Goal: Task Accomplishment & Management: Manage account settings

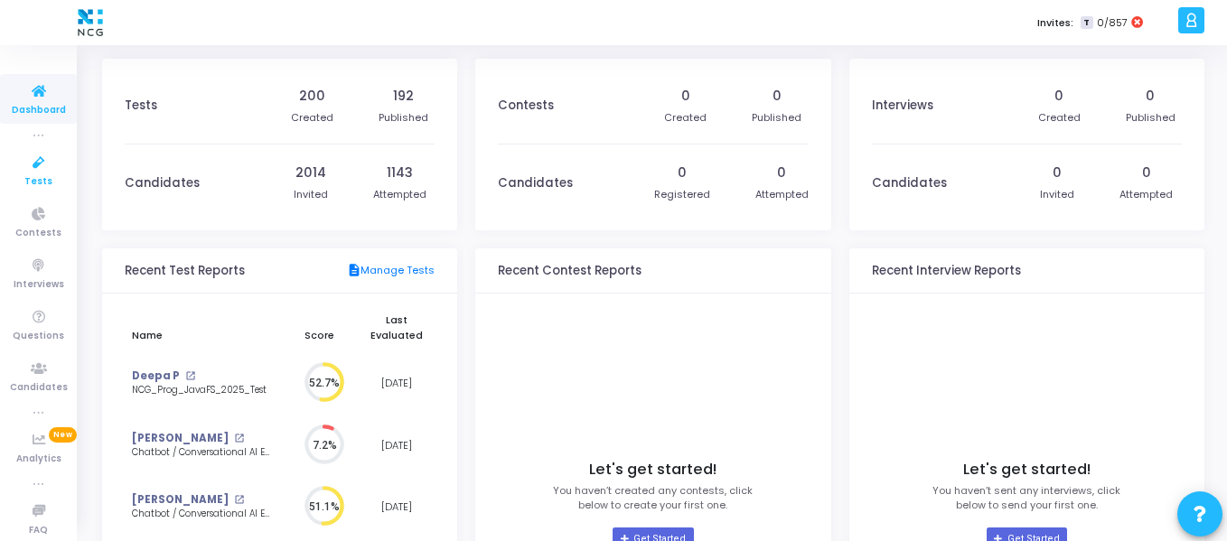
click at [20, 161] on icon at bounding box center [39, 163] width 38 height 23
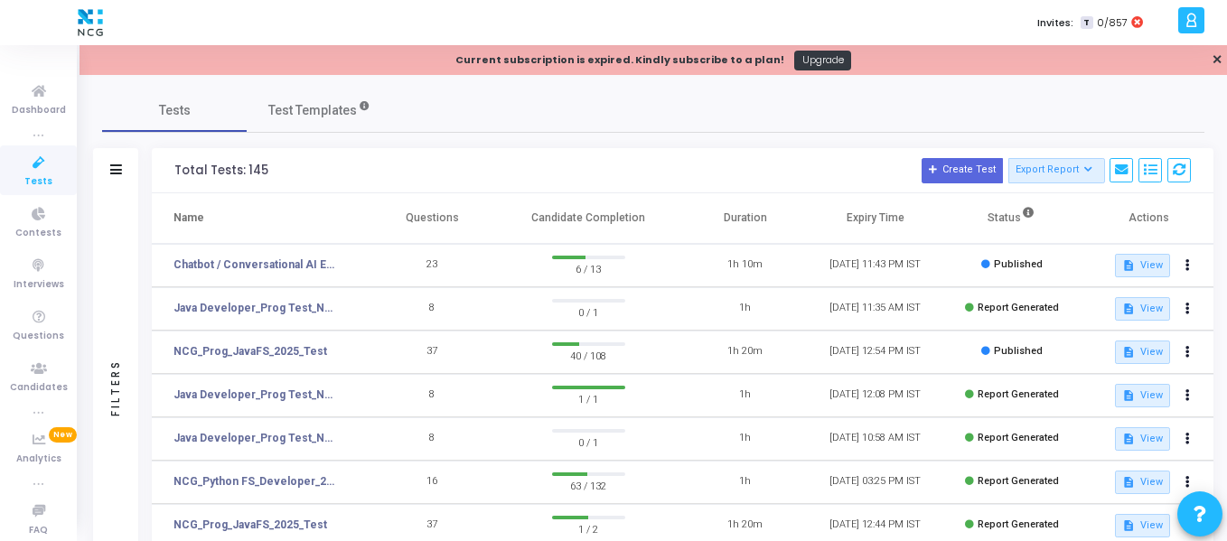
scroll to position [10, 0]
click at [1053, 89] on div "Tests Test Templates" at bounding box center [653, 110] width 1102 height 43
click at [1221, 58] on link "✕" at bounding box center [1216, 60] width 11 height 19
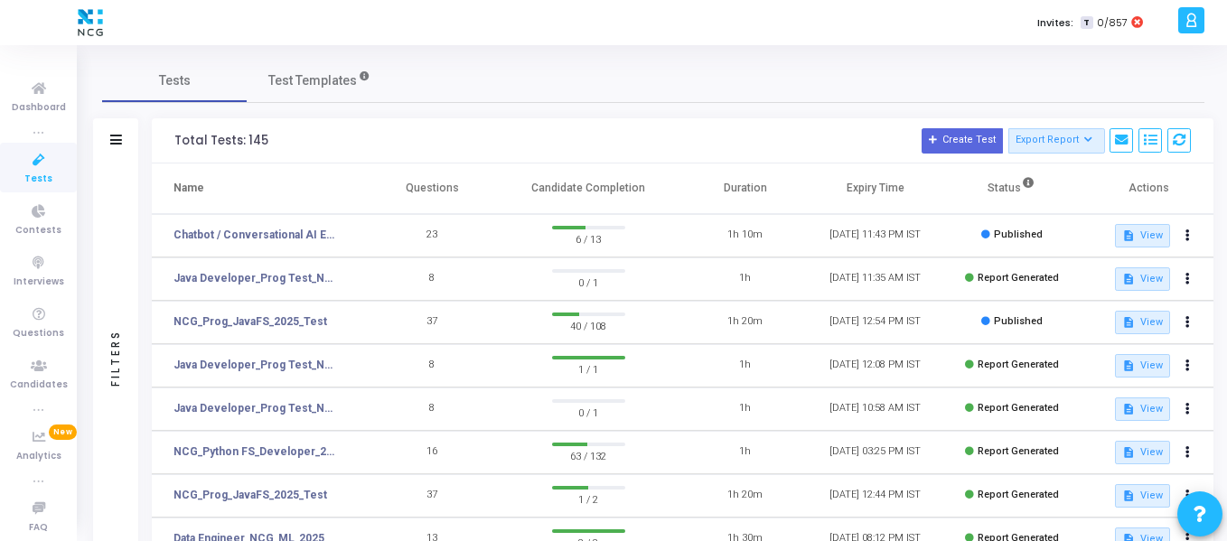
click at [1189, 26] on icon at bounding box center [1191, 20] width 14 height 21
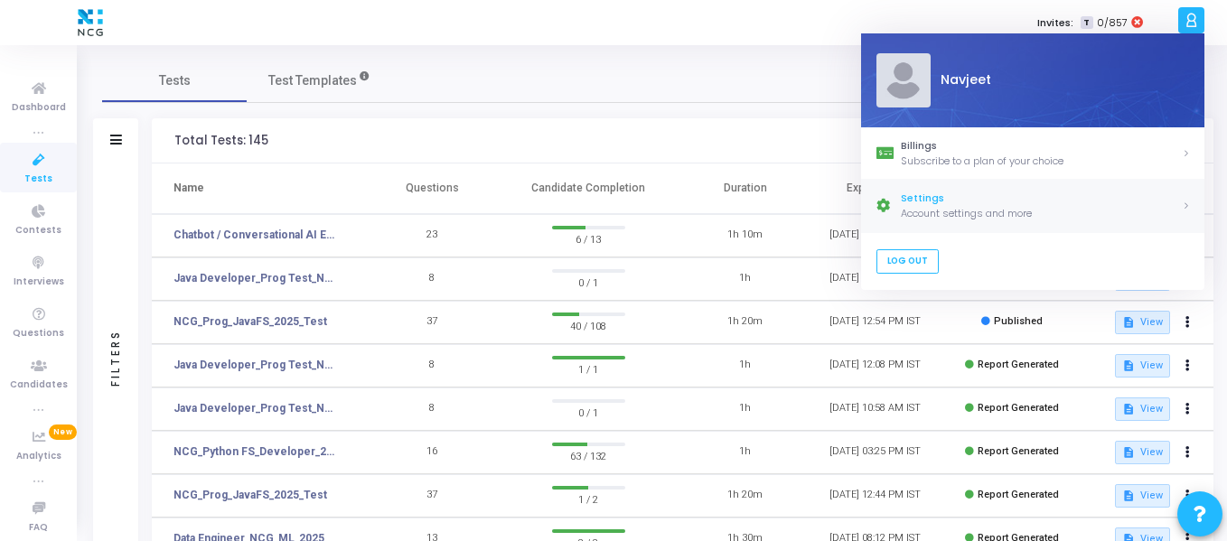
click at [918, 210] on div "Account settings and more" at bounding box center [1041, 213] width 281 height 15
select select "91"
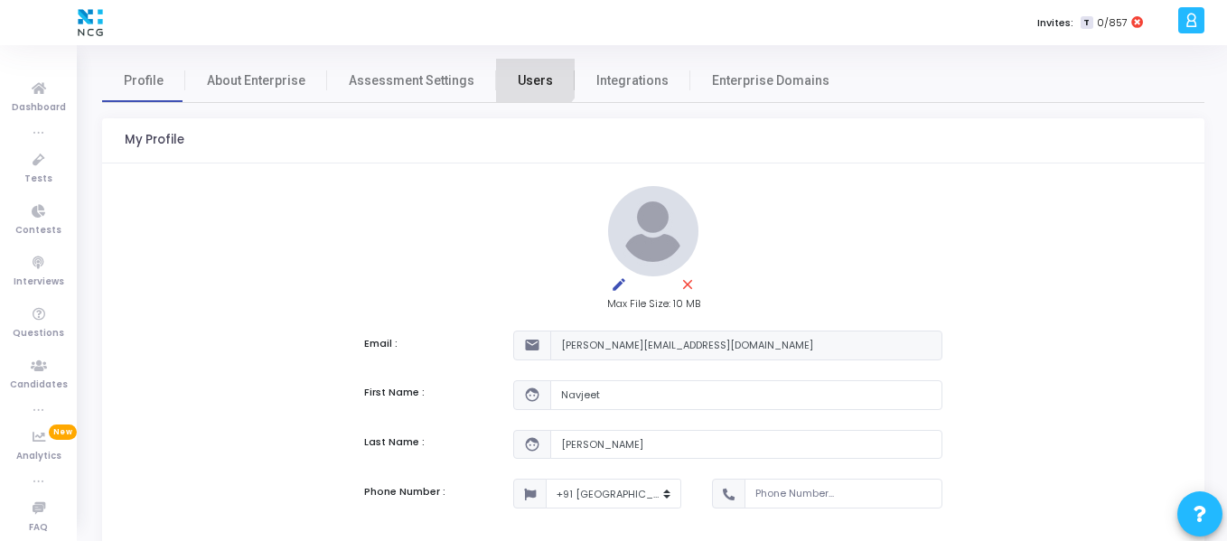
click at [519, 69] on link "Users" at bounding box center [535, 80] width 79 height 43
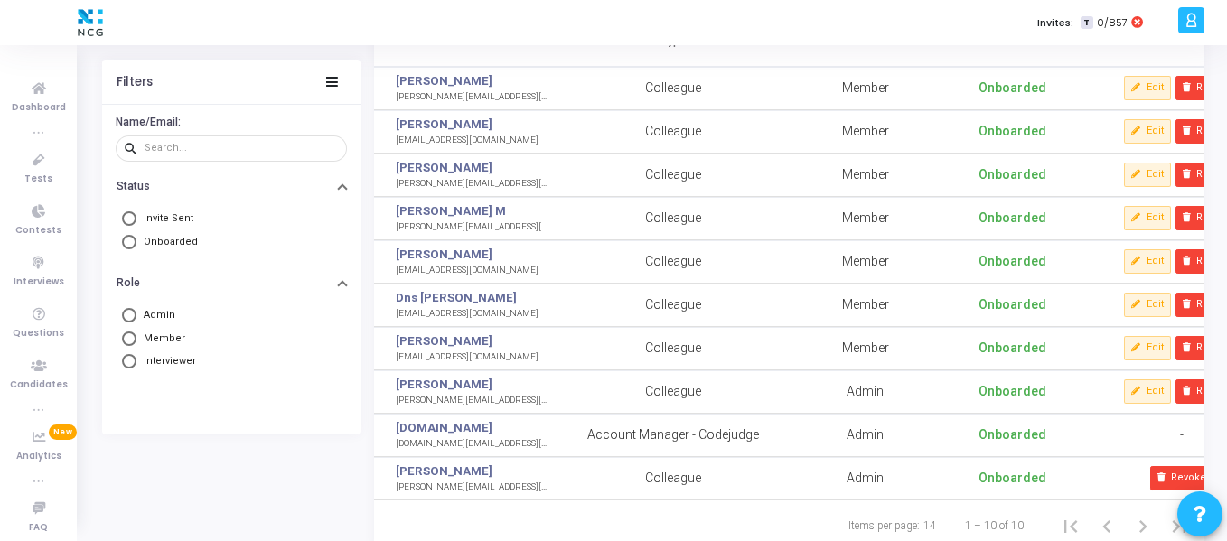
scroll to position [0, 73]
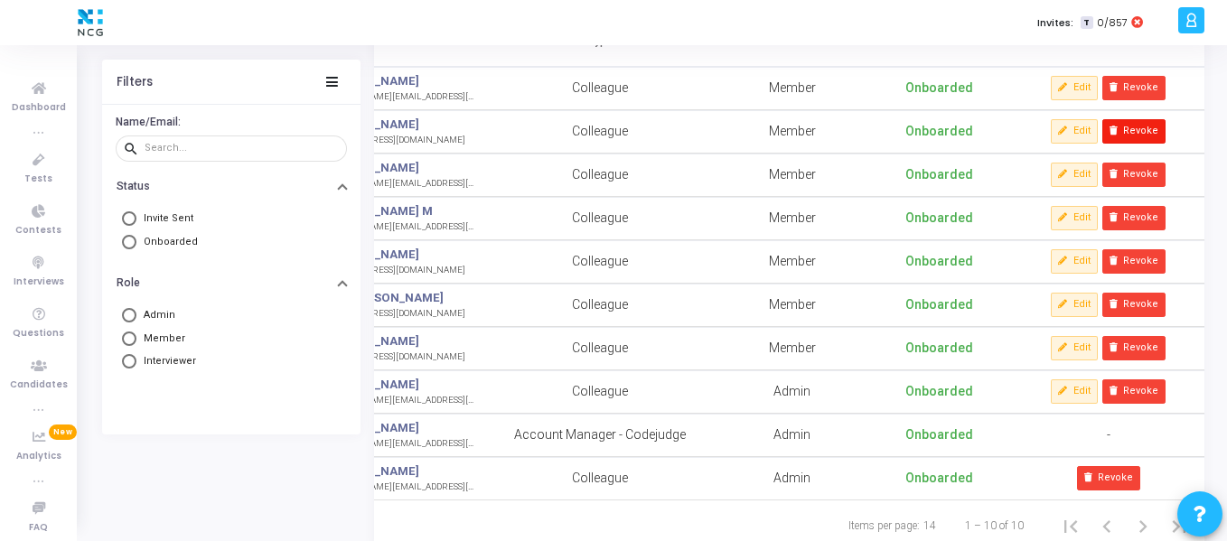
click at [1157, 138] on button "Revoke" at bounding box center [1133, 130] width 63 height 23
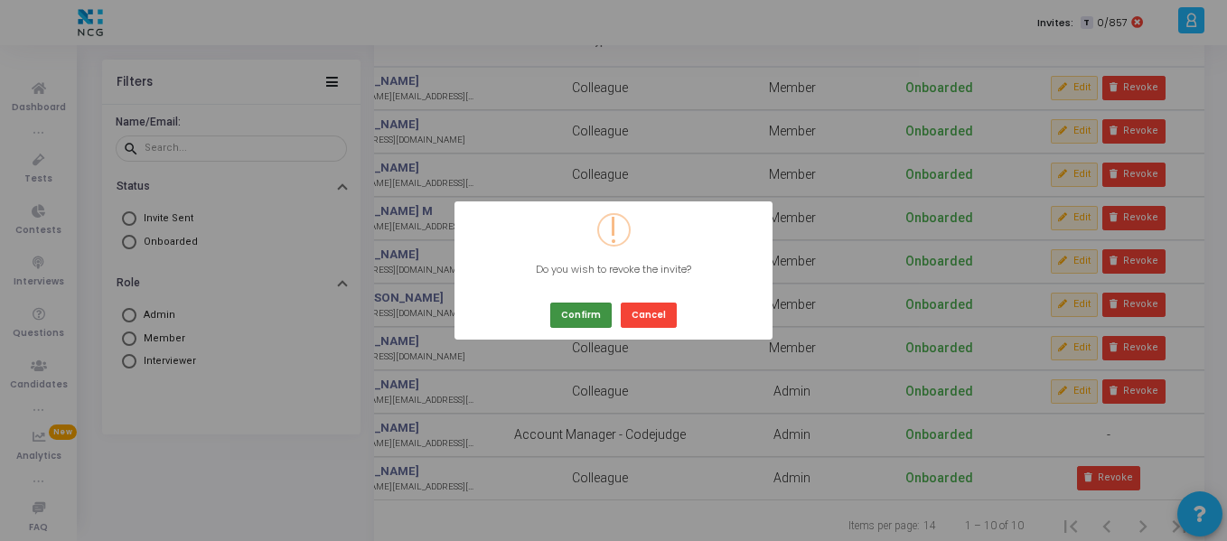
click at [569, 322] on button "Confirm" at bounding box center [580, 315] width 61 height 24
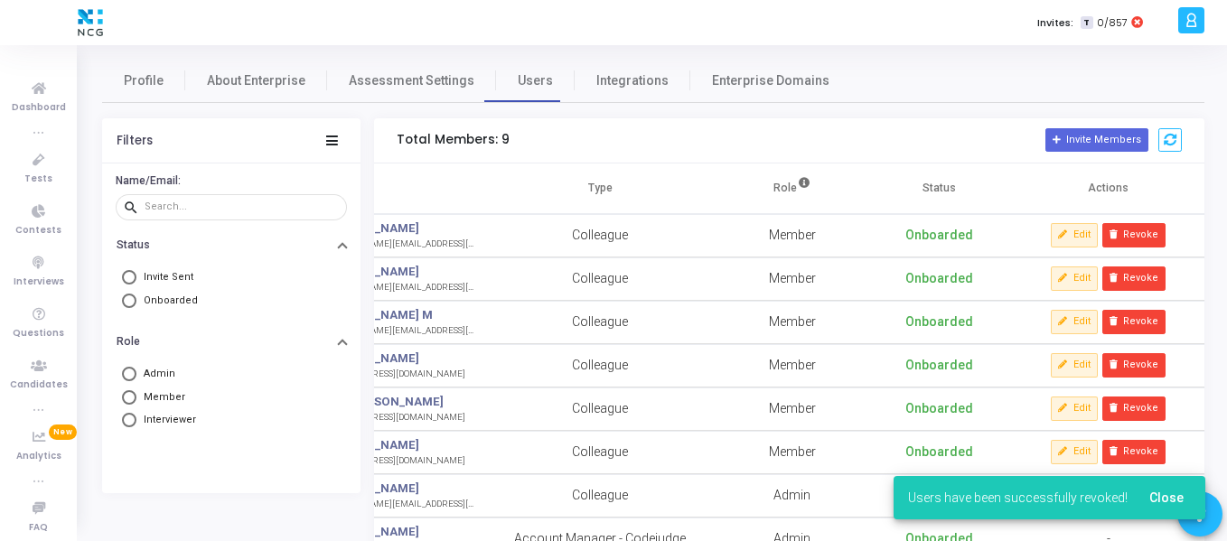
scroll to position [0, 0]
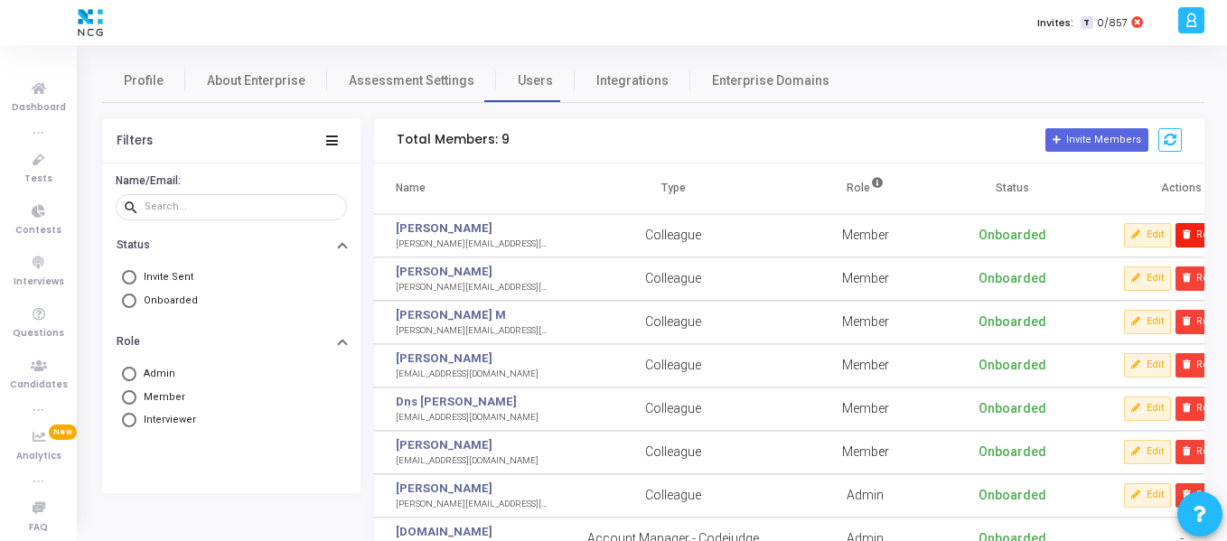
click at [1191, 238] on icon at bounding box center [1187, 235] width 10 height 10
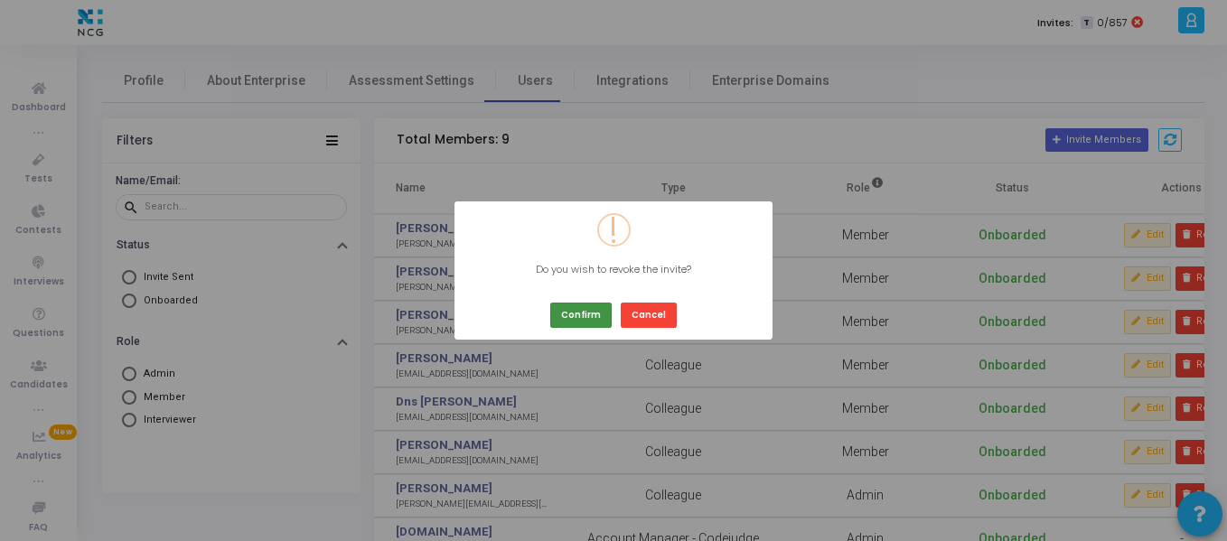
click at [591, 315] on button "Confirm" at bounding box center [580, 315] width 61 height 24
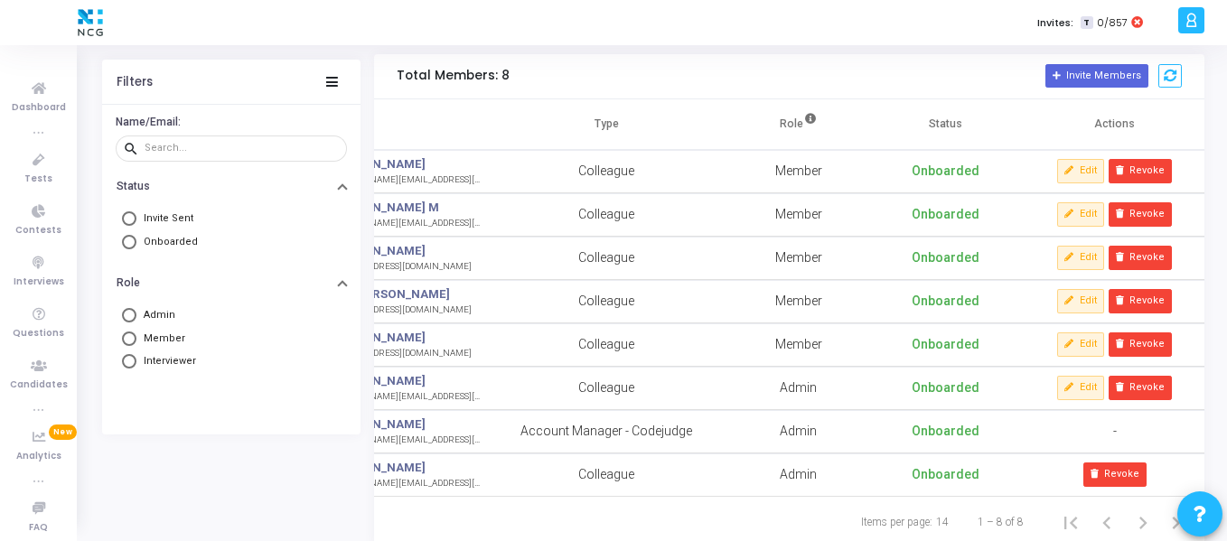
scroll to position [0, 73]
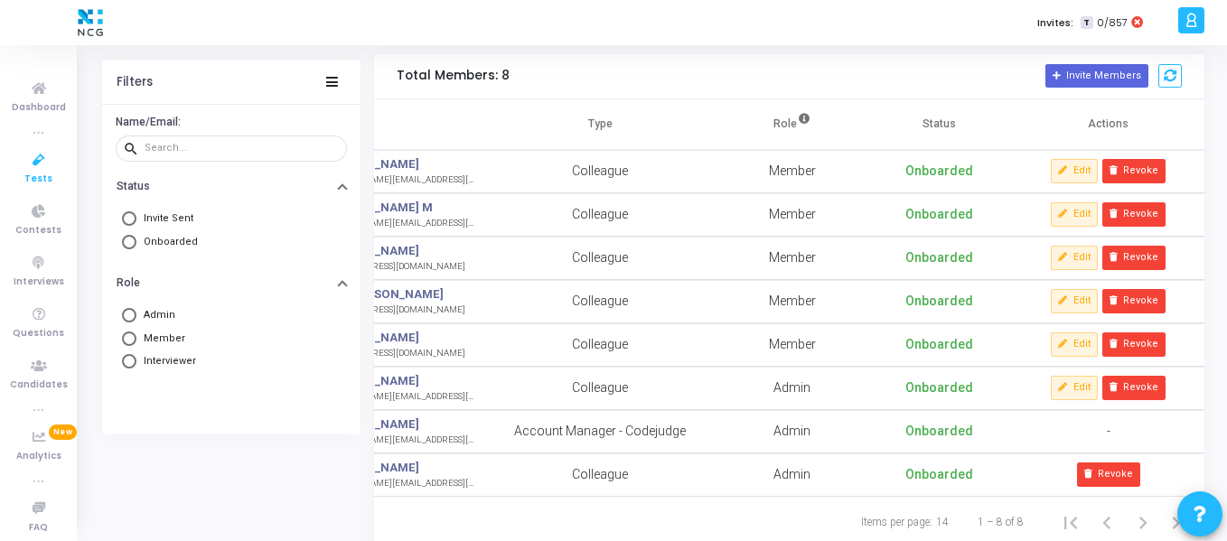
click at [33, 162] on icon at bounding box center [39, 160] width 38 height 23
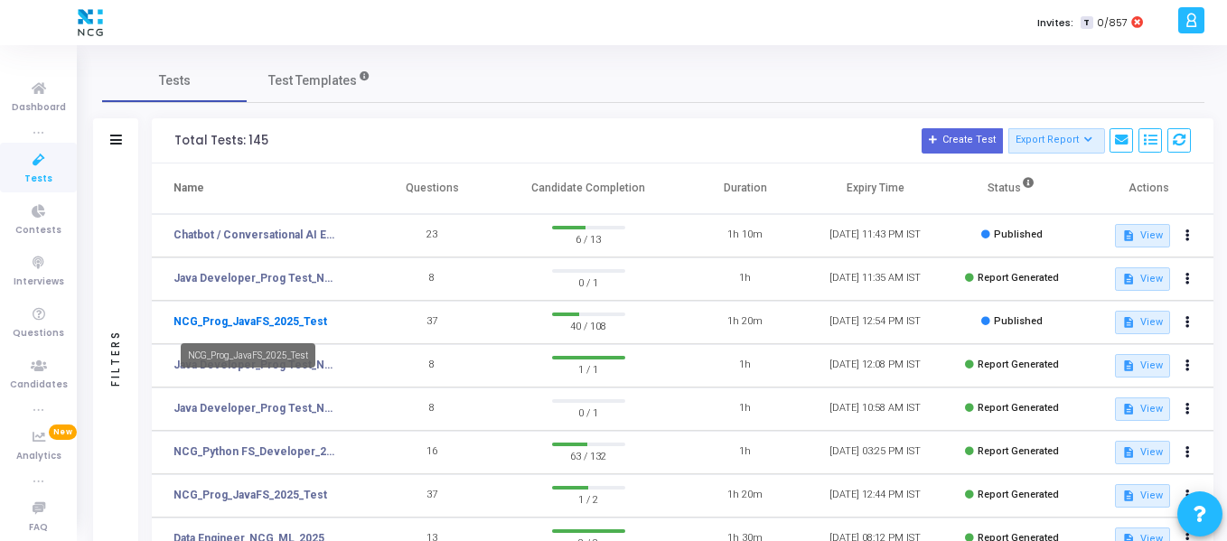
click at [253, 321] on link "NCG_Prog_JavaFS_2025_Test" at bounding box center [250, 321] width 154 height 16
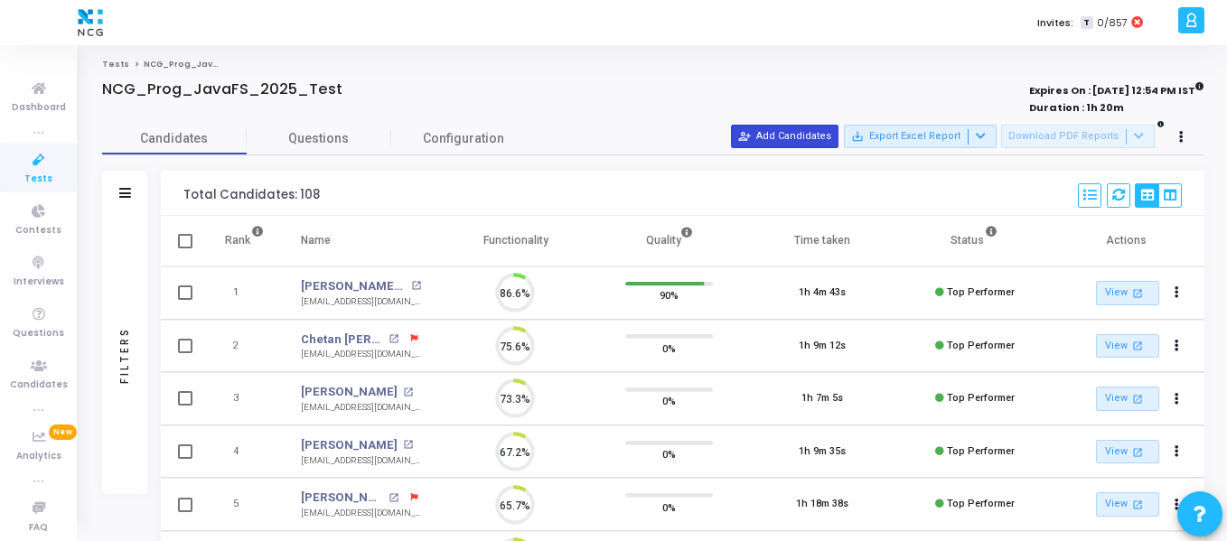
scroll to position [38, 46]
click at [795, 133] on button "person_add_alt Add Candidates" at bounding box center [784, 136] width 107 height 23
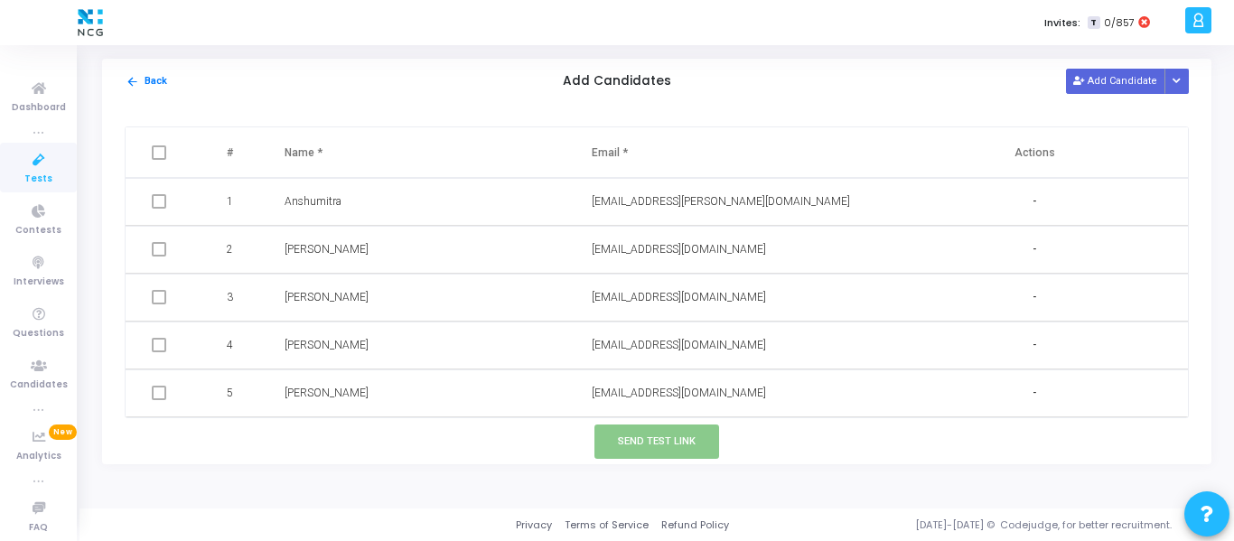
click at [29, 158] on icon at bounding box center [39, 160] width 38 height 23
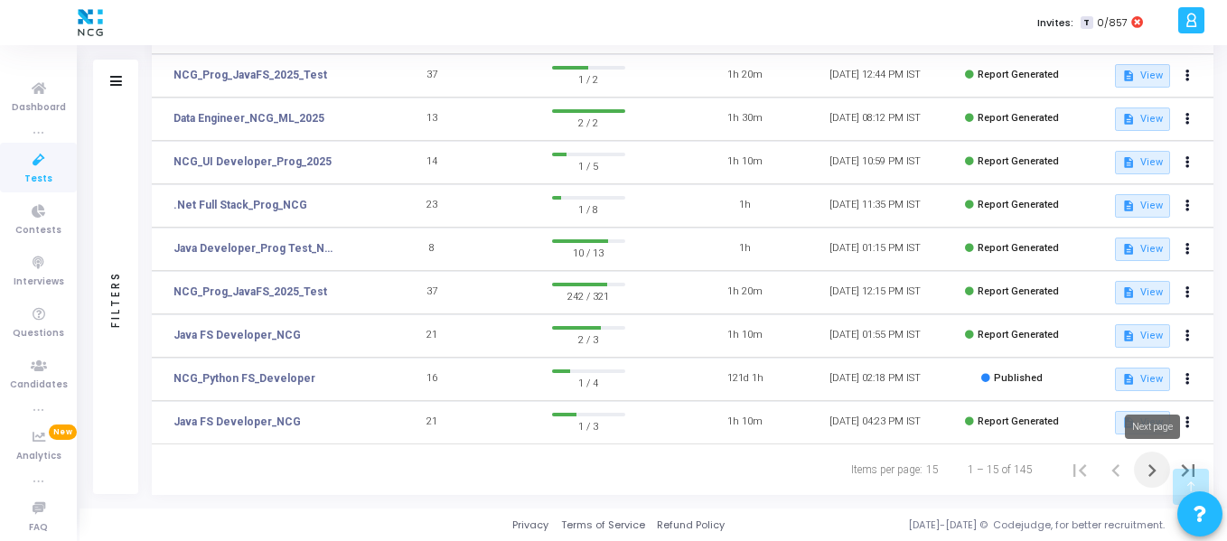
click at [1156, 458] on icon "Next page" at bounding box center [1151, 470] width 25 height 25
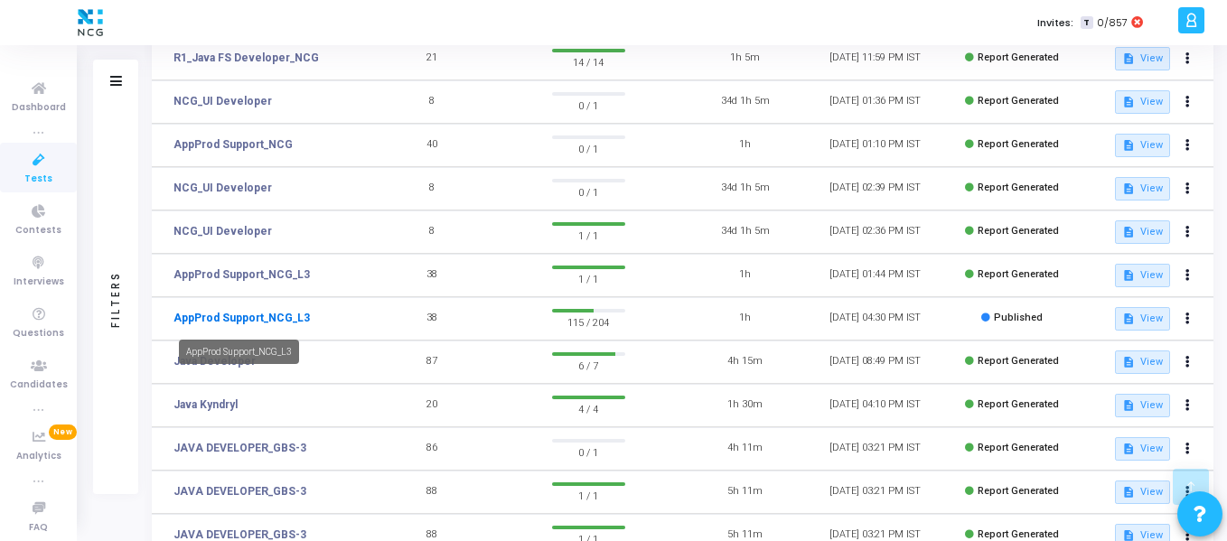
click at [289, 311] on link "AppProd Support_NCG_L3" at bounding box center [241, 318] width 136 height 16
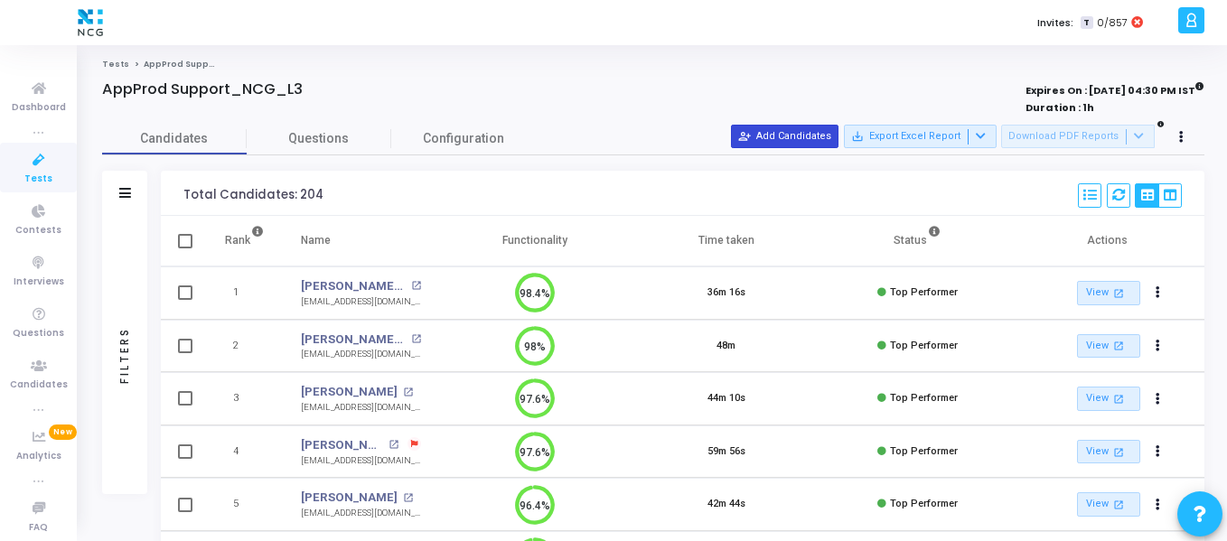
click at [800, 141] on button "person_add_alt Add Candidates" at bounding box center [784, 136] width 107 height 23
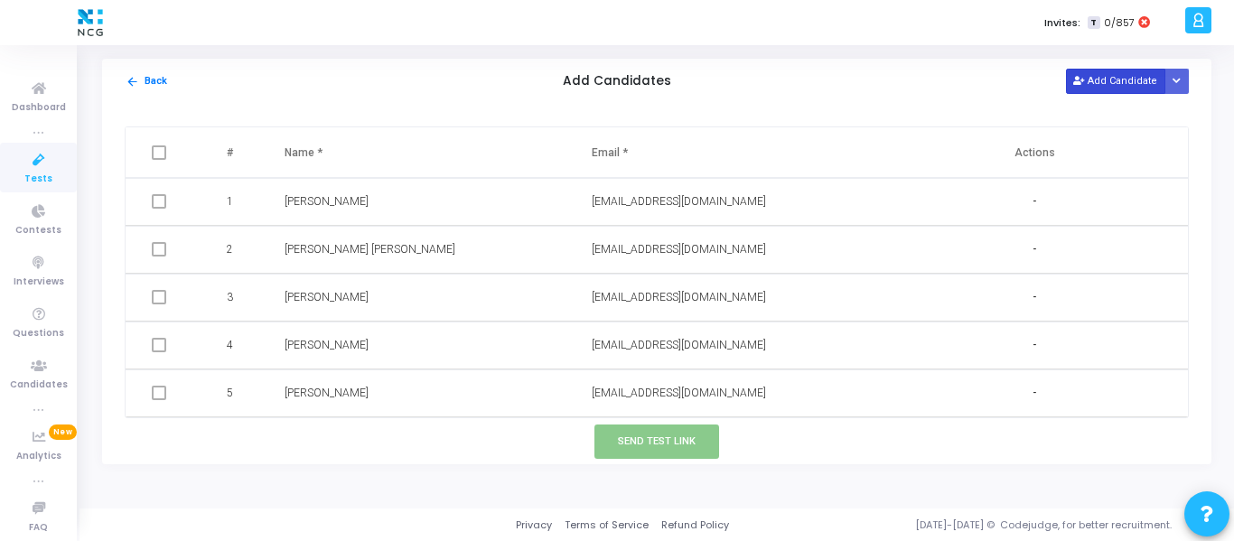
click at [1097, 89] on button "Add Candidate" at bounding box center [1115, 81] width 99 height 24
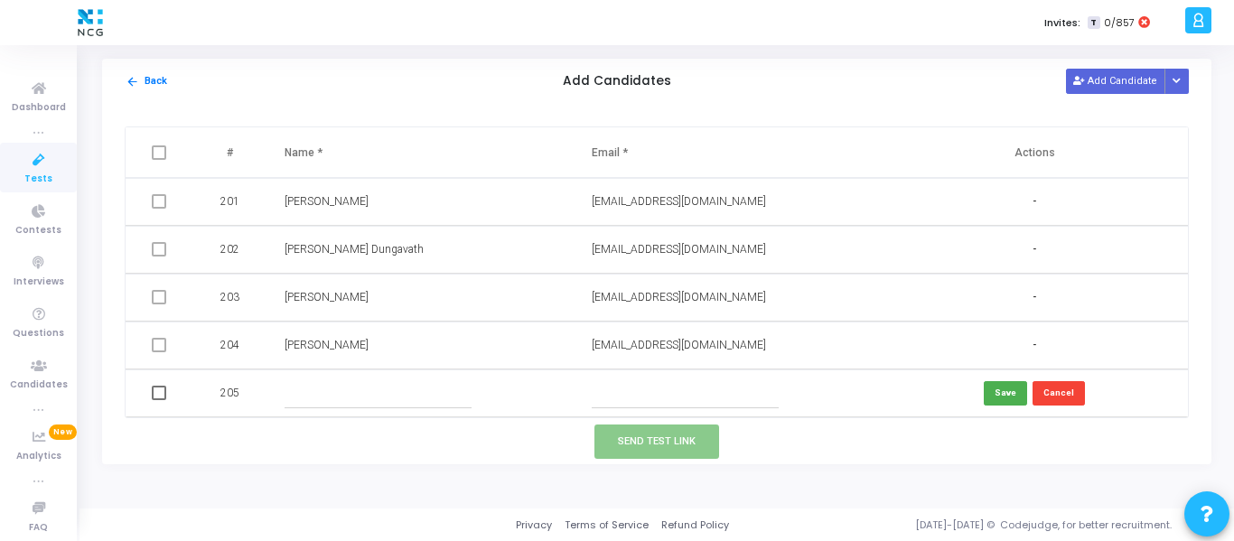
click at [400, 391] on input "text" at bounding box center [378, 393] width 187 height 30
type input "n"
type input "Test"
type input "[EMAIL_ADDRESS][DOMAIN_NAME]"
click at [690, 433] on button "Send Test Link" at bounding box center [656, 441] width 125 height 33
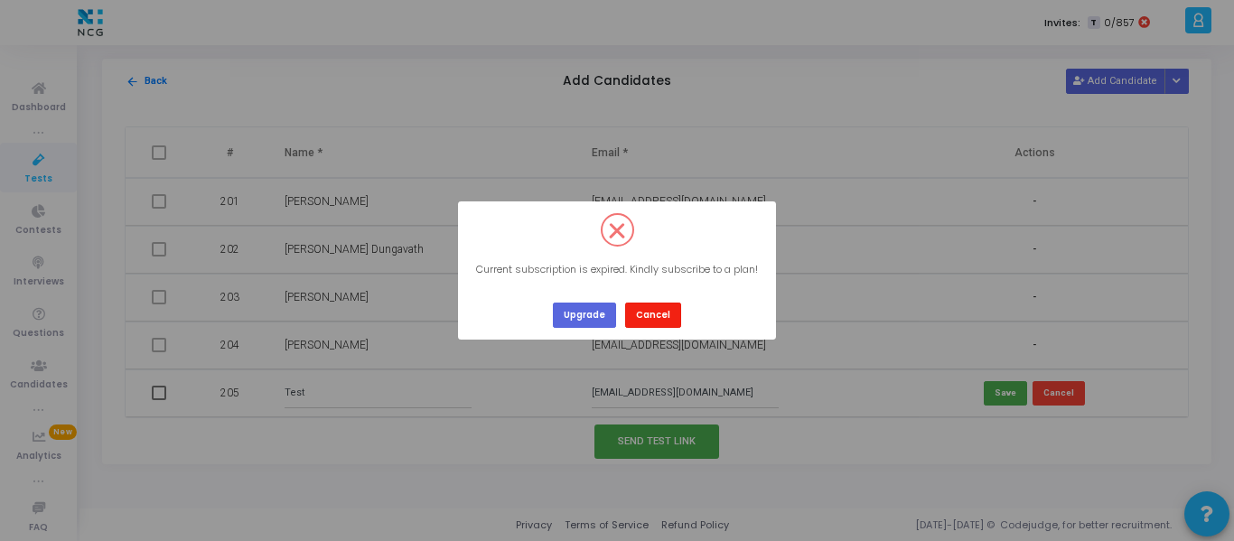
click at [658, 315] on button "Cancel" at bounding box center [653, 315] width 56 height 24
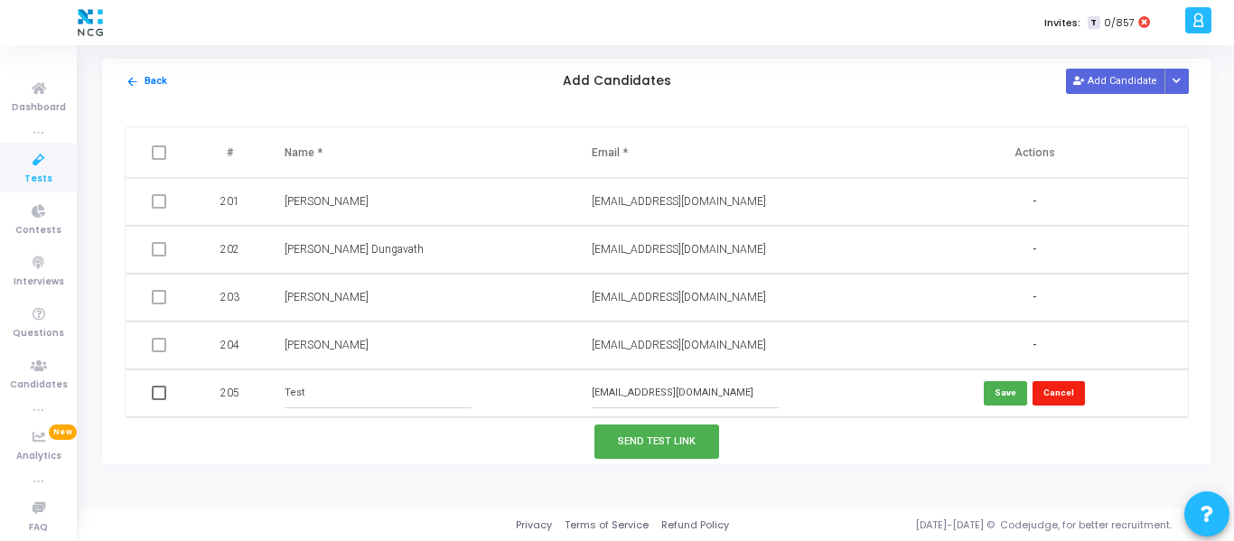
click at [1059, 388] on button "Cancel" at bounding box center [1058, 393] width 52 height 24
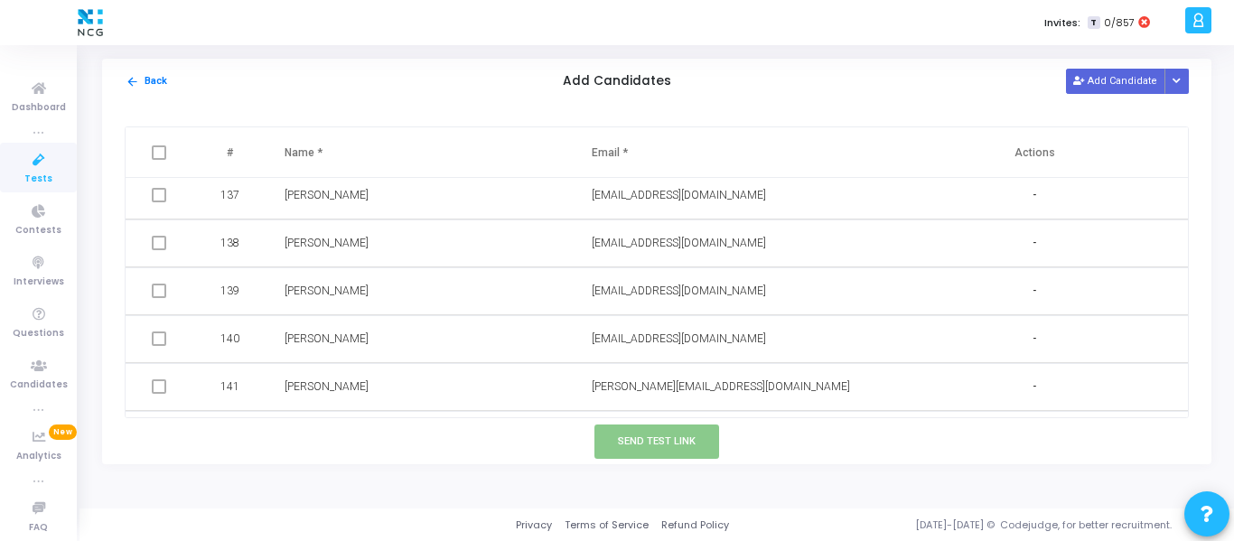
click at [13, 172] on link "Tests" at bounding box center [38, 168] width 77 height 50
